Goal: Register for event/course

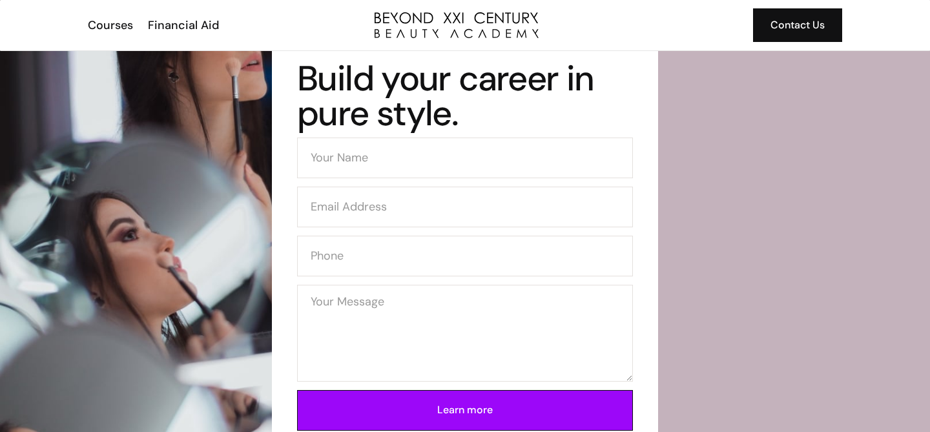
scroll to position [3007, 0]
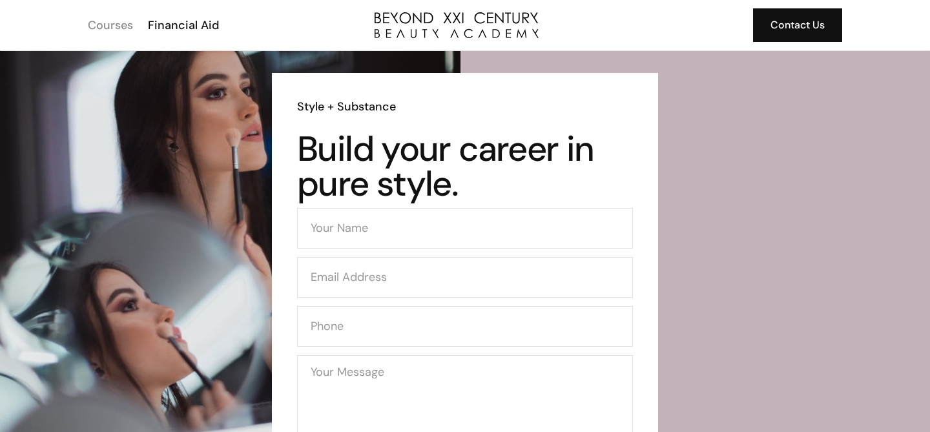
click at [122, 22] on div "Courses" at bounding box center [110, 25] width 45 height 17
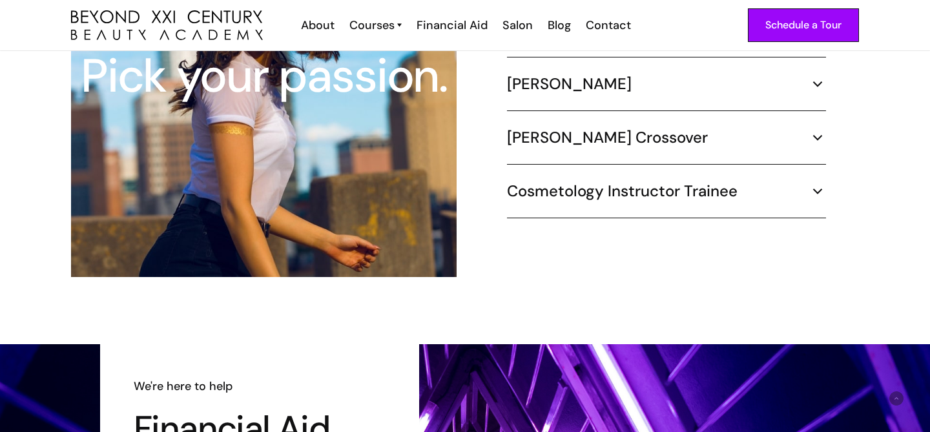
scroll to position [1268, 0]
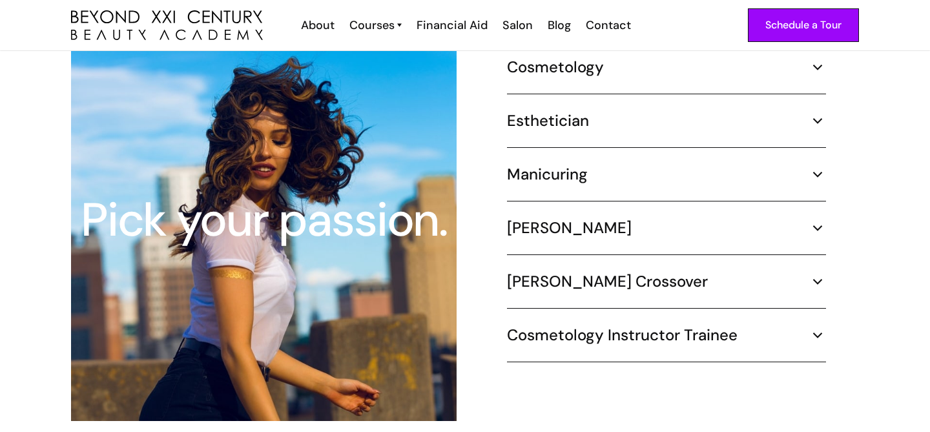
click at [562, 111] on h5 "Esthetician" at bounding box center [548, 120] width 82 height 19
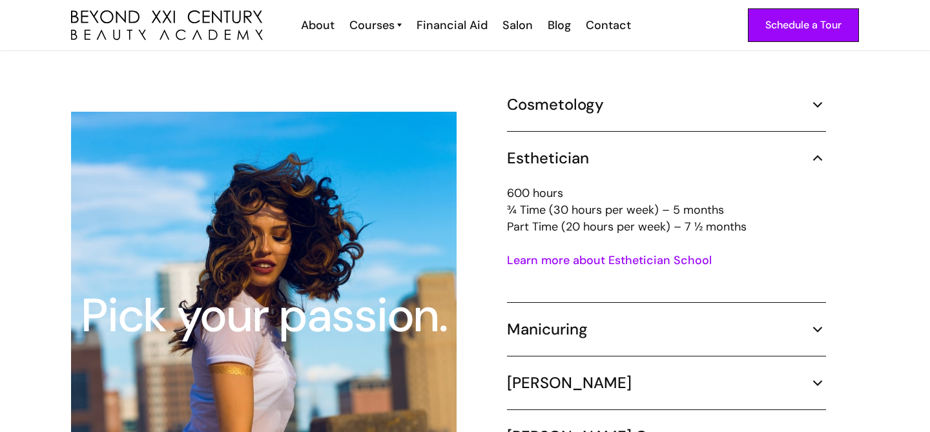
scroll to position [1187, 0]
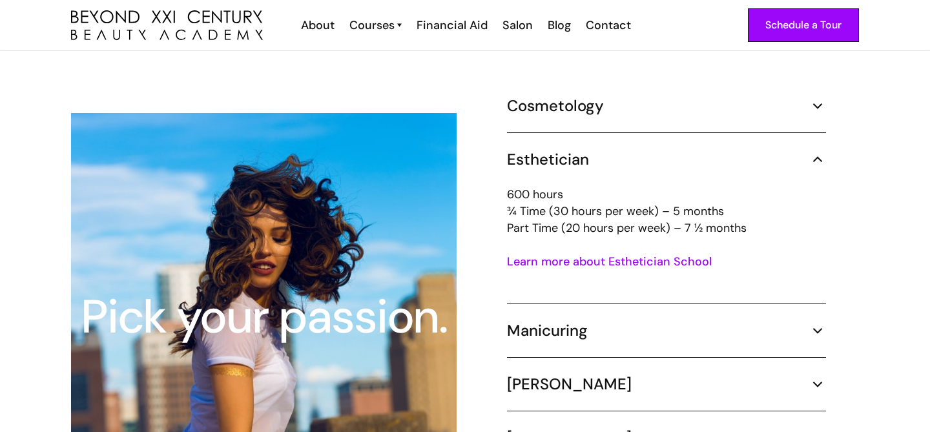
click at [562, 254] on link "Learn more about Esthetician School" at bounding box center [609, 261] width 205 height 15
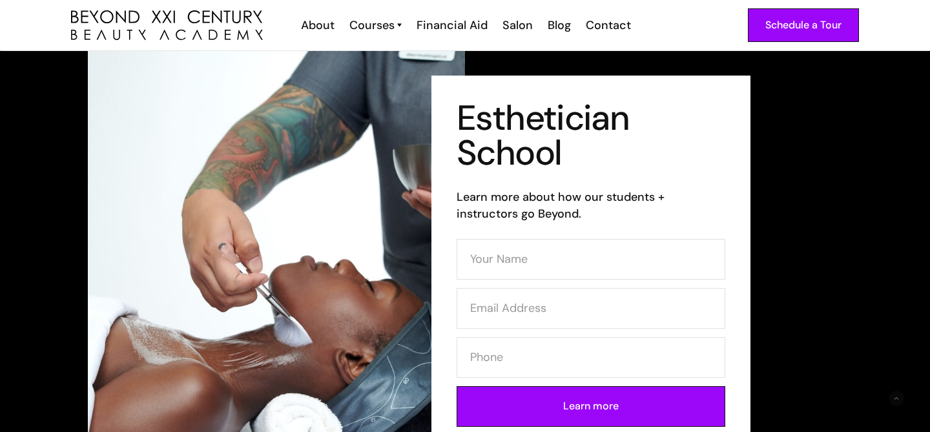
scroll to position [25, 0]
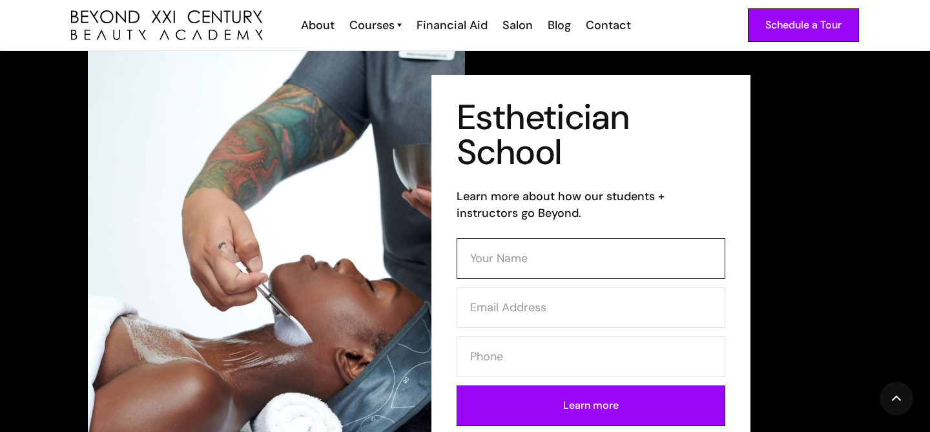
click at [562, 247] on input "Contact Form (Esthi)" at bounding box center [590, 258] width 269 height 41
type input "bryce charity"
type input "bcharity687@gmail.com"
type input "7147888816"
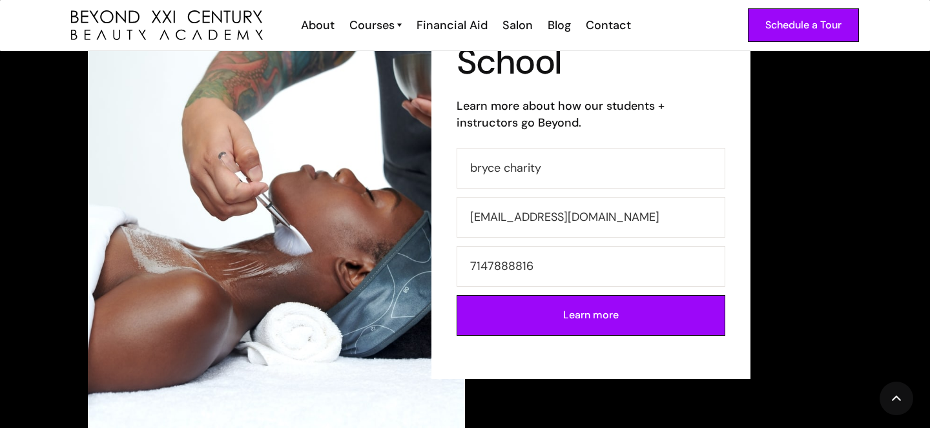
scroll to position [116, 0]
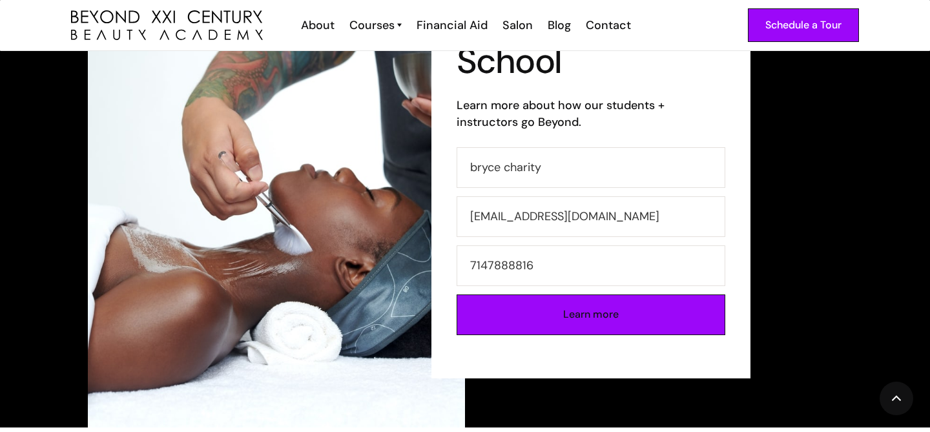
click at [592, 310] on input "Learn more" at bounding box center [590, 314] width 269 height 41
type input "Please wait..."
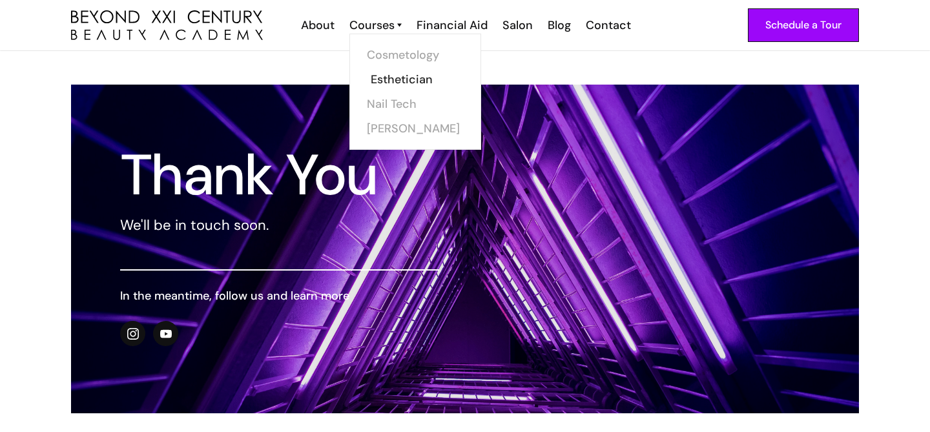
click at [395, 80] on link "Esthetician" at bounding box center [419, 79] width 97 height 25
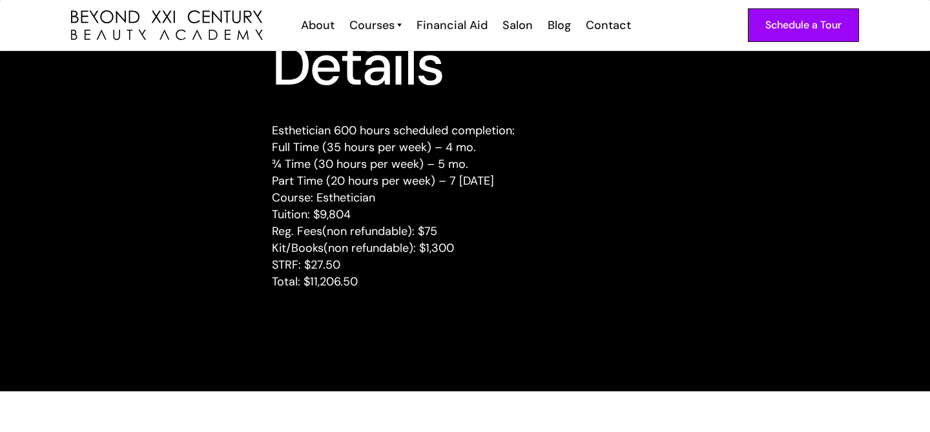
scroll to position [1712, 0]
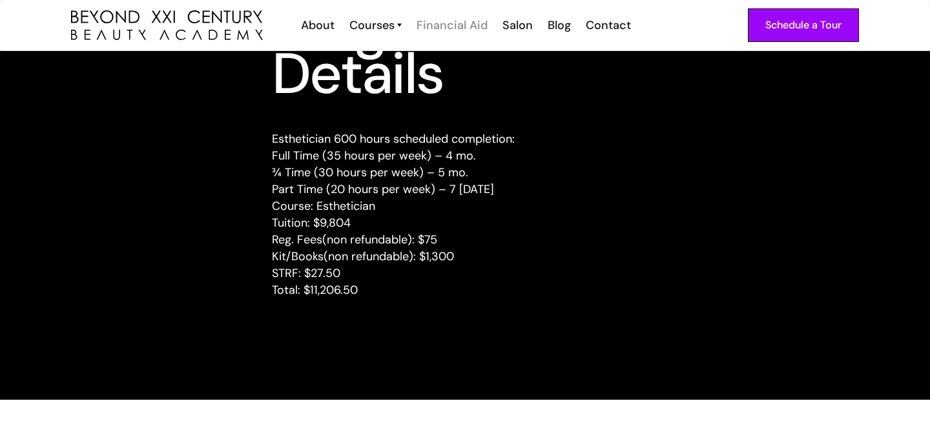
click at [464, 23] on div "Financial Aid" at bounding box center [451, 25] width 71 height 17
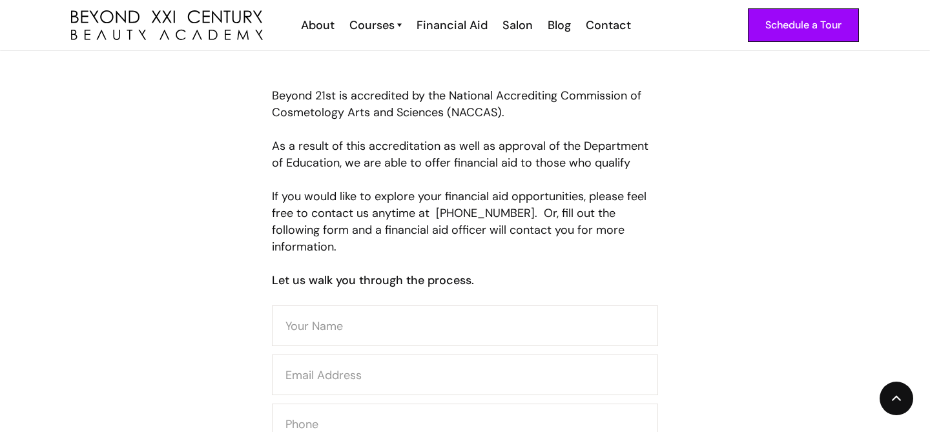
scroll to position [746, 0]
